Goal: Task Accomplishment & Management: Use online tool/utility

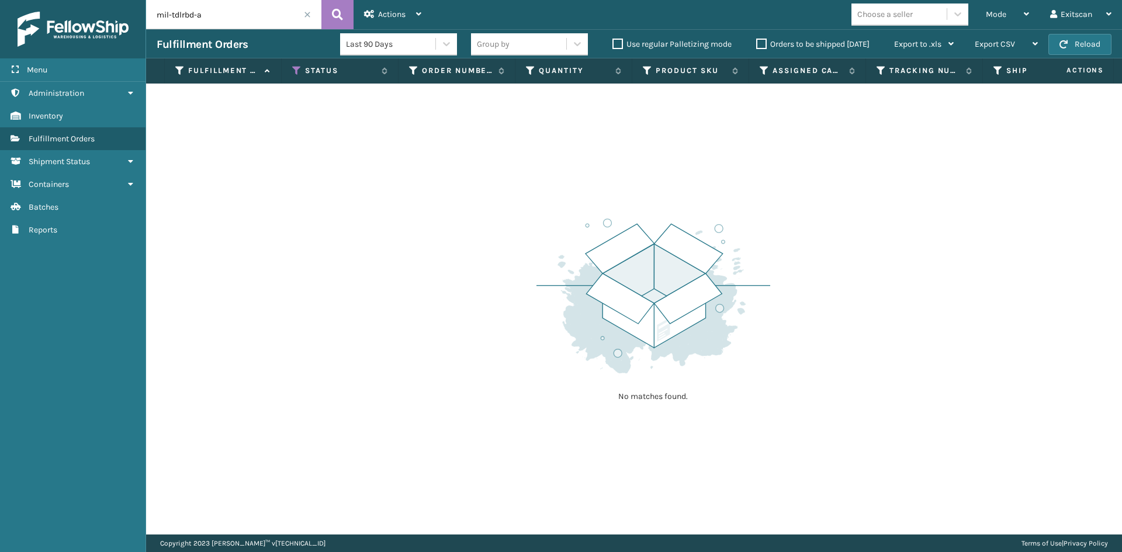
drag, startPoint x: 984, startPoint y: 17, endPoint x: 876, endPoint y: 87, distance: 129.1
click at [983, 17] on div "Mode Regular Mode Picking Mode Labeling Mode Exit Scan Mode" at bounding box center [1007, 14] width 64 height 29
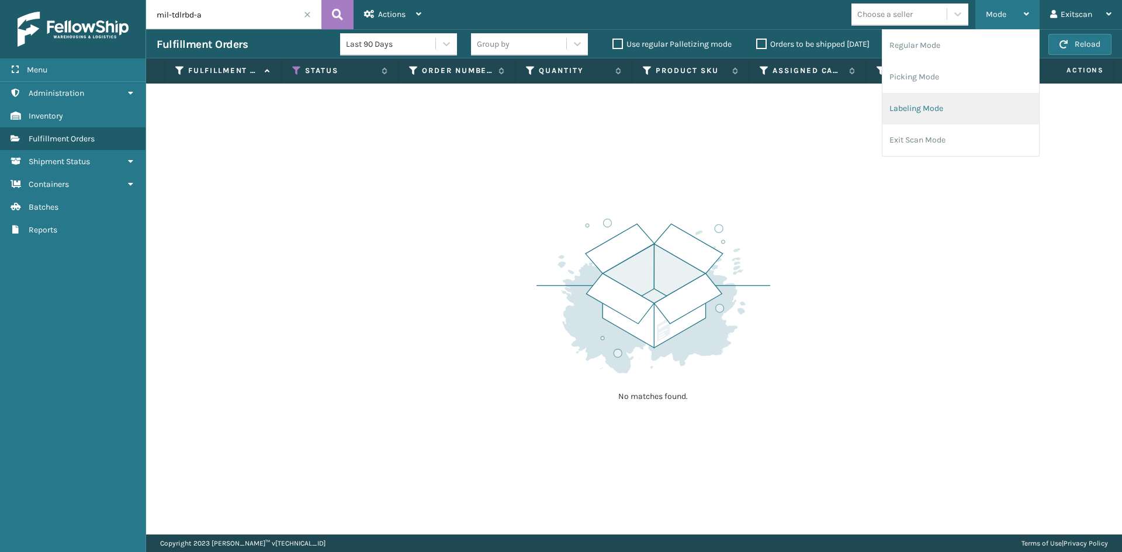
click at [905, 110] on li "Labeling Mode" at bounding box center [961, 109] width 157 height 32
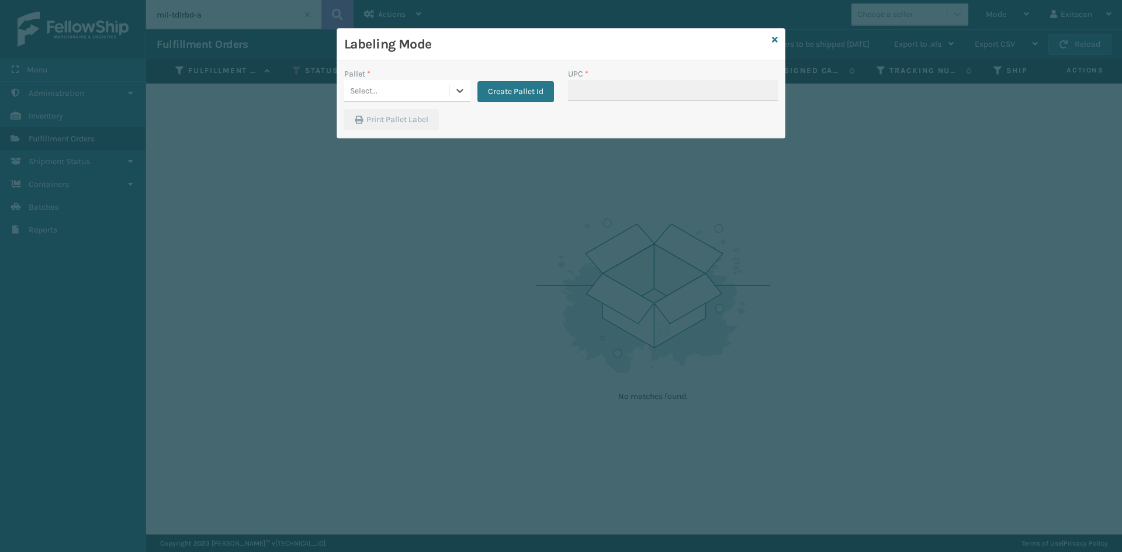
click at [428, 88] on div "Select..." at bounding box center [396, 90] width 105 height 19
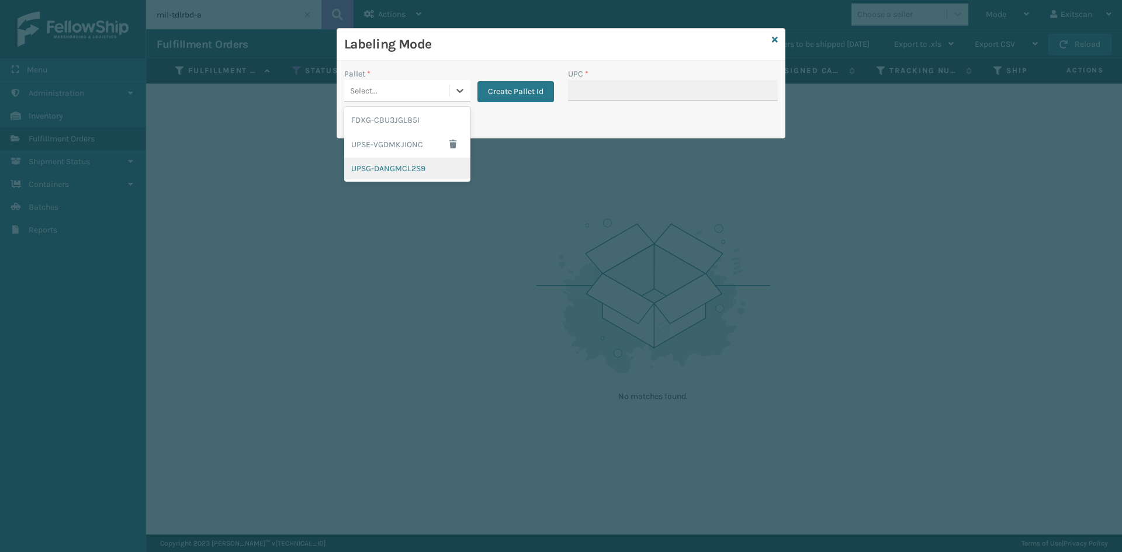
click at [393, 171] on div "UPSG-DANGMCL2S9" at bounding box center [407, 169] width 126 height 22
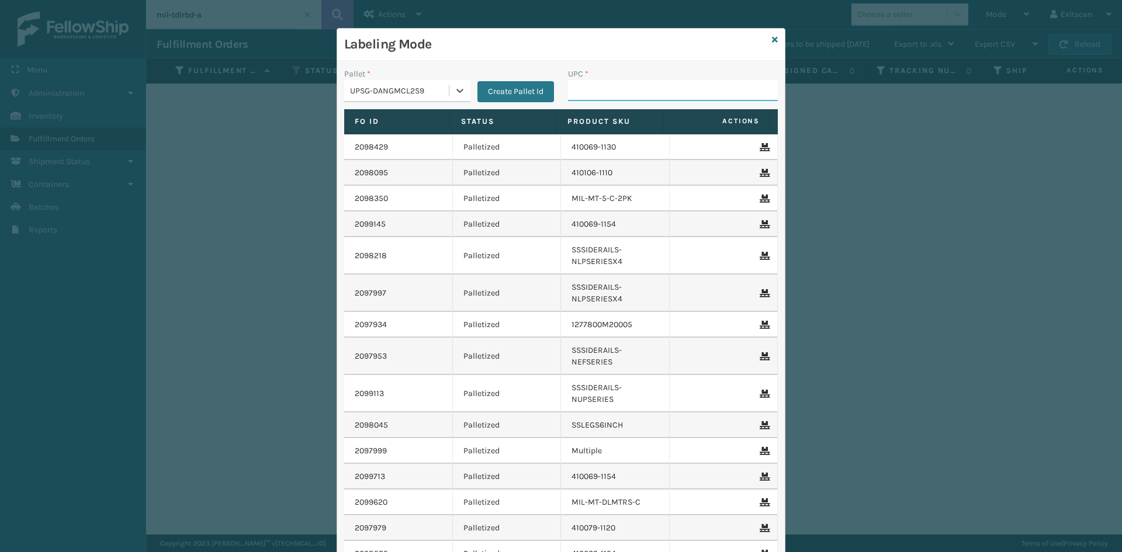
click at [610, 87] on input "UPC *" at bounding box center [673, 90] width 210 height 21
type input "PS5A29018-1"
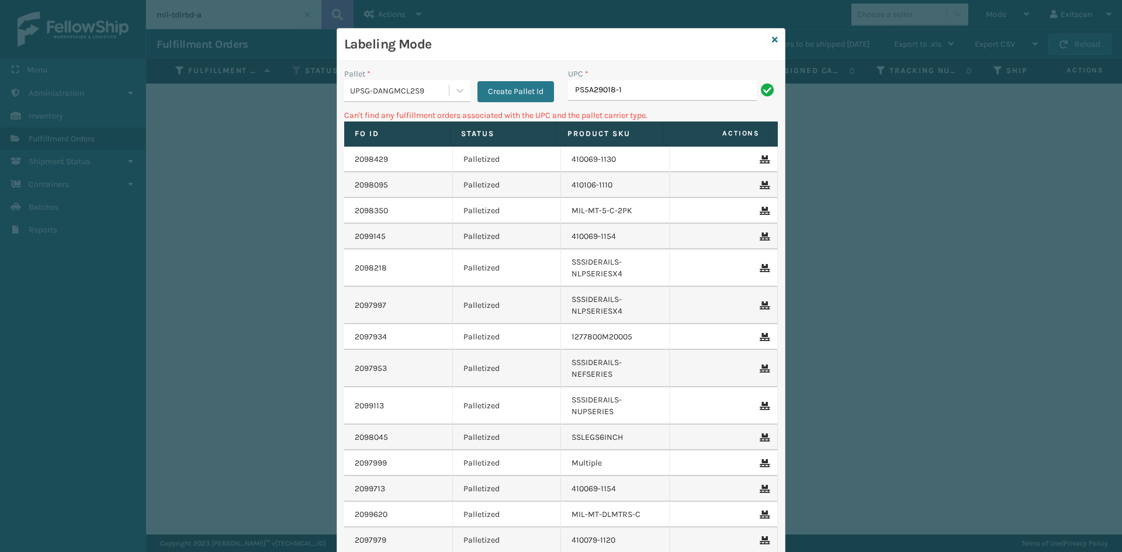
click at [582, 98] on input "PS5A29018-1" at bounding box center [662, 90] width 189 height 21
click at [586, 96] on input "PS5A29018-1" at bounding box center [662, 90] width 189 height 21
click at [654, 84] on input "PS5-A29018-1" at bounding box center [662, 90] width 189 height 21
type input "PS5-A29018-1"
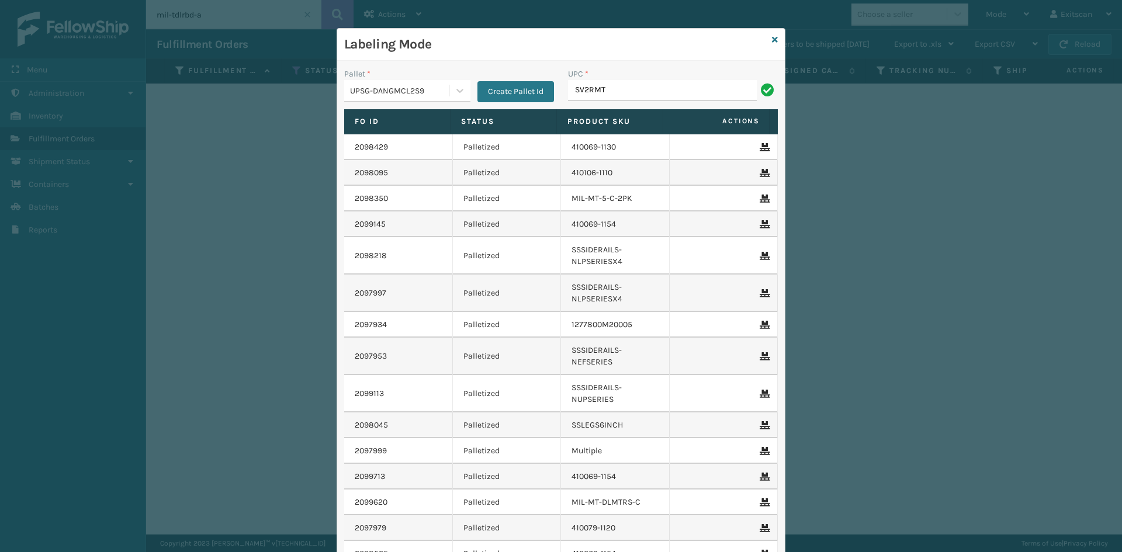
type input "SV2RMT"
type input "SSSIDERAILS-NLPSERIESX4"
type input "S"
type input "NEFHBBRKT"
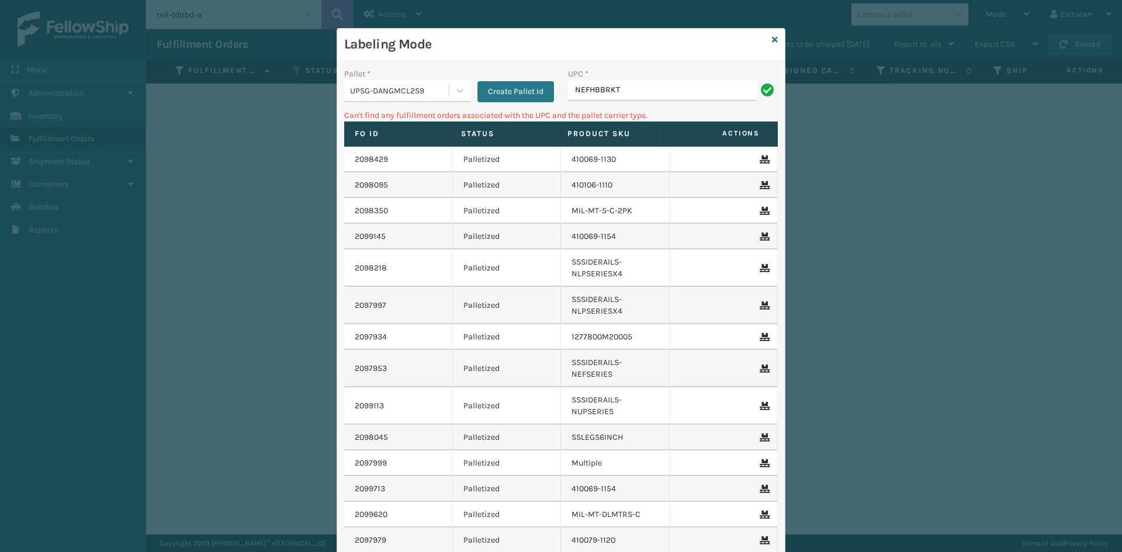
drag, startPoint x: 410, startPoint y: 71, endPoint x: 412, endPoint y: 80, distance: 8.9
click at [411, 76] on div "Pallet *" at bounding box center [407, 74] width 126 height 12
click at [405, 100] on div "UPSG-DANGMCL2S9" at bounding box center [396, 90] width 105 height 19
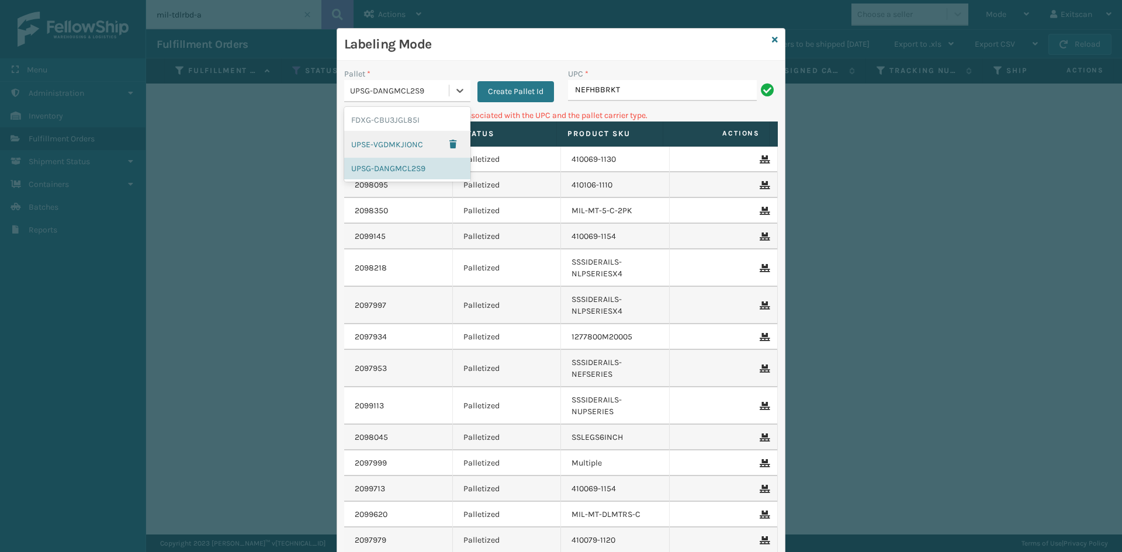
click at [385, 151] on div "UPSE-VGDMKJIONC" at bounding box center [407, 144] width 126 height 27
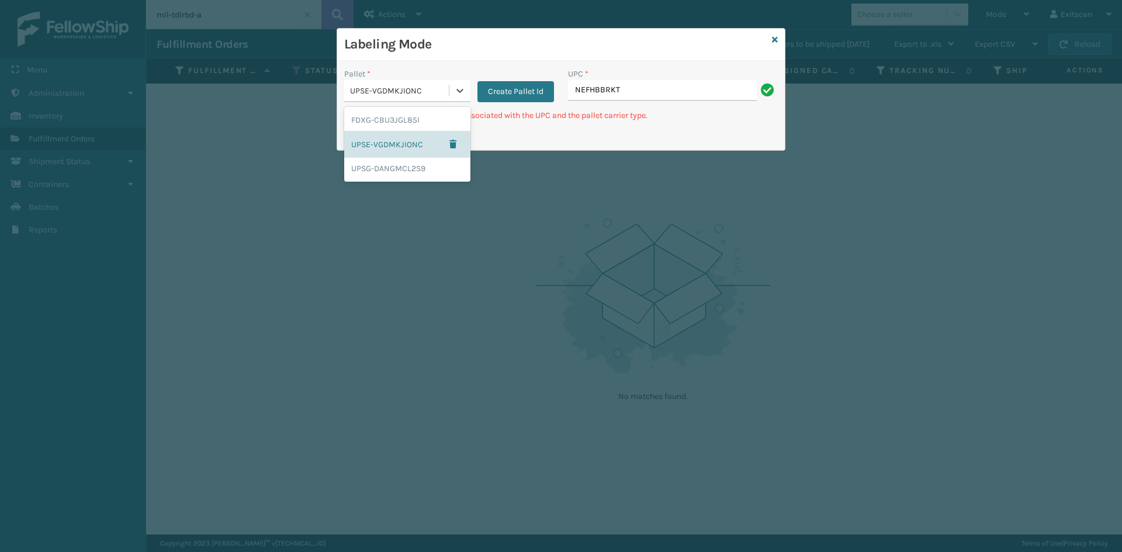
click at [400, 90] on div "UPSE-VGDMKJIONC" at bounding box center [400, 91] width 100 height 12
click at [359, 133] on div "UPSE-VGDMKJIONC" at bounding box center [407, 144] width 126 height 27
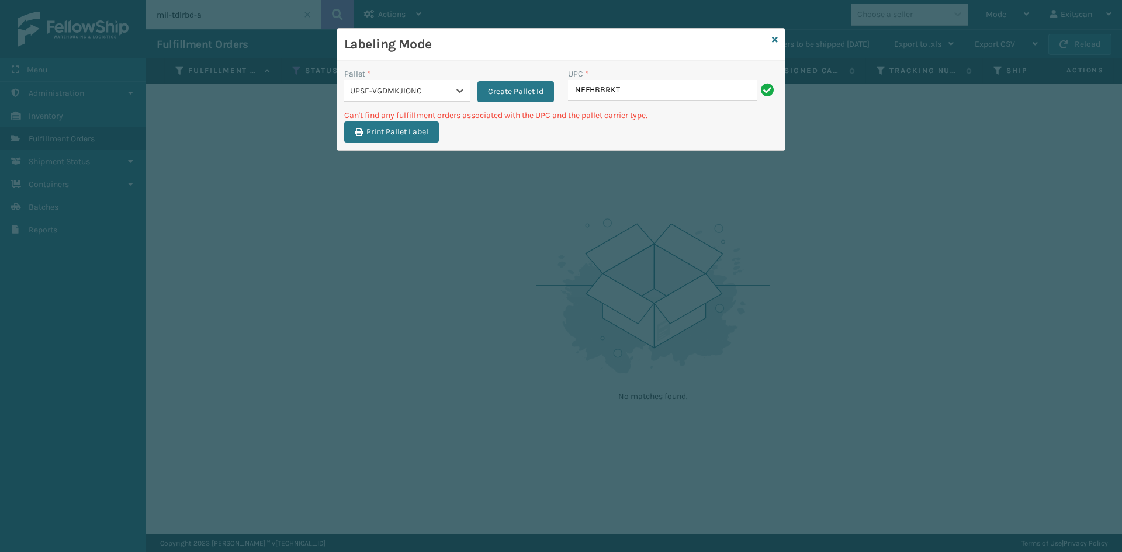
drag, startPoint x: 421, startPoint y: 92, endPoint x: 407, endPoint y: 99, distance: 15.7
click at [421, 92] on div "UPSE-VGDMKJIONC" at bounding box center [400, 91] width 100 height 12
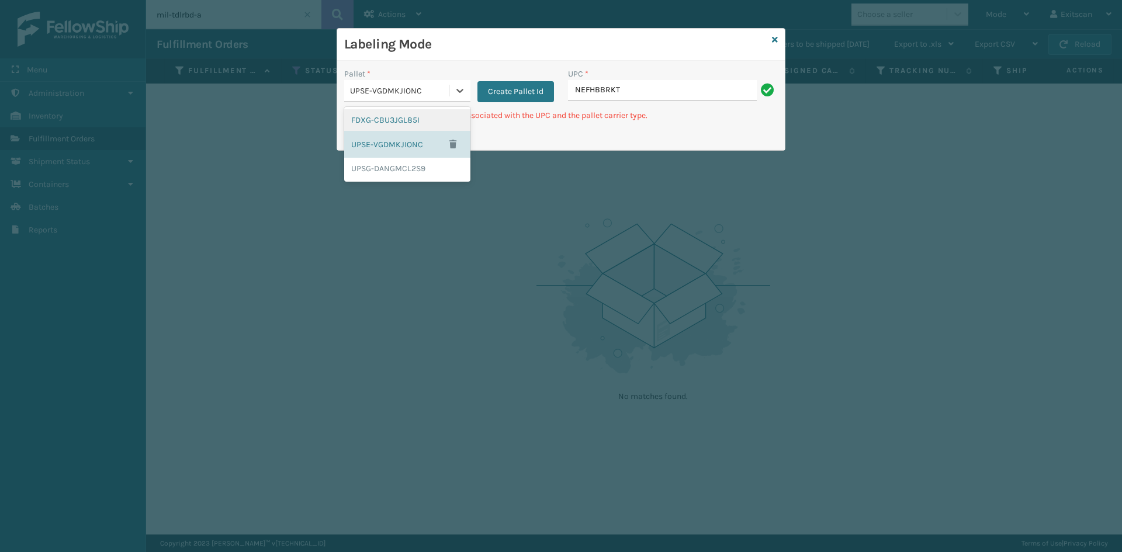
click at [379, 113] on div "FDXG-CBU3JGL85I" at bounding box center [407, 120] width 126 height 22
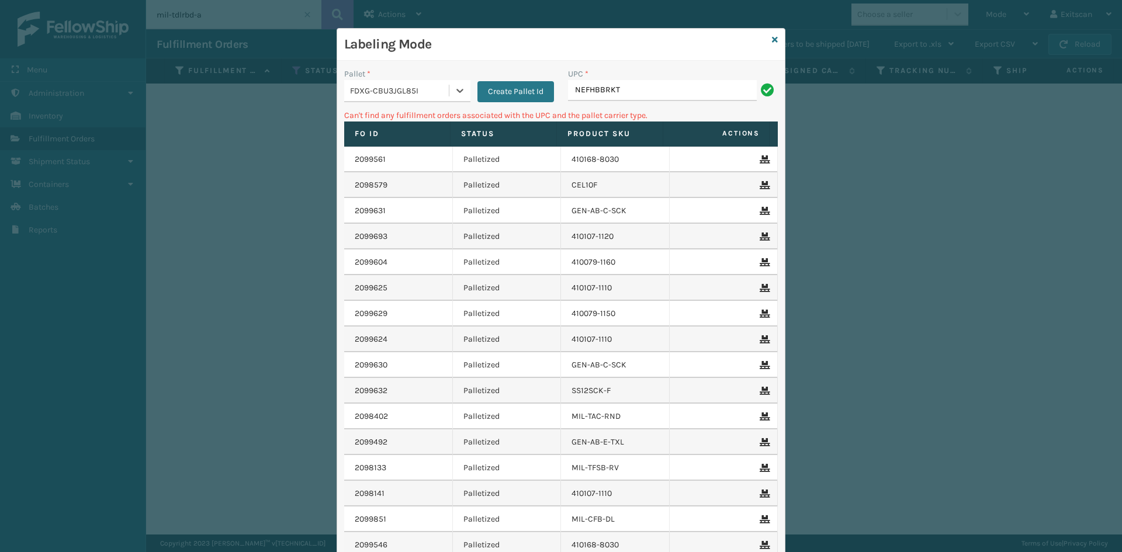
click at [669, 75] on div "UPC *" at bounding box center [673, 74] width 210 height 12
click at [654, 105] on div "UPC * NEFHBBRKT" at bounding box center [673, 88] width 224 height 41
click at [657, 99] on input "NEFHBBRKT" at bounding box center [662, 90] width 189 height 21
